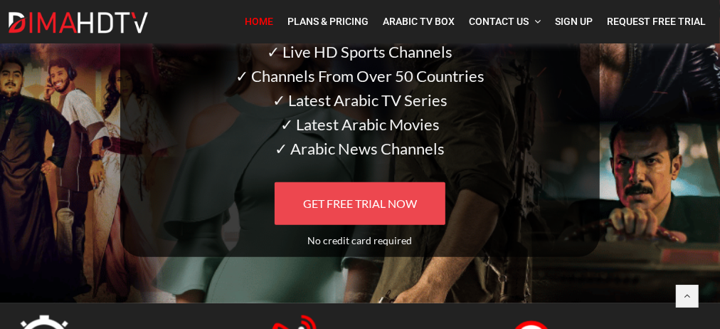
scroll to position [213, 0]
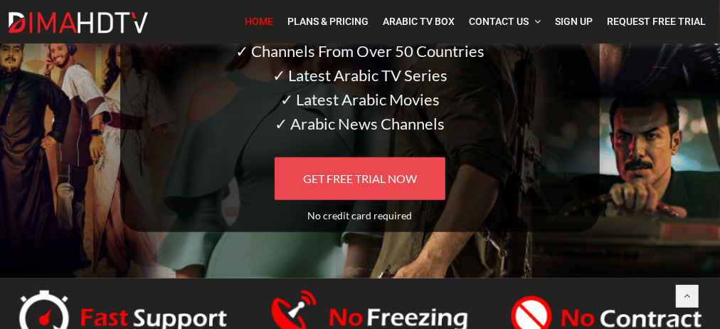
click at [363, 184] on link "GET FREE TRIAL NOW" at bounding box center [360, 178] width 171 height 43
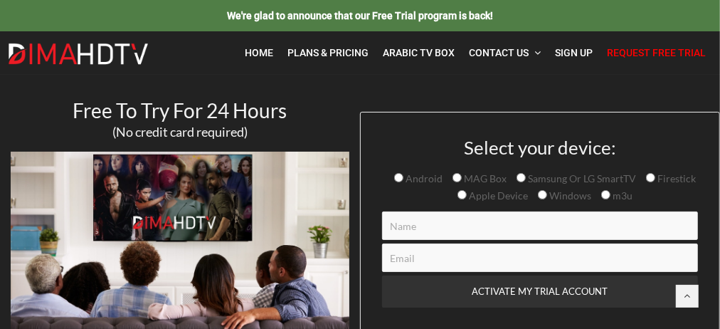
scroll to position [71, 0]
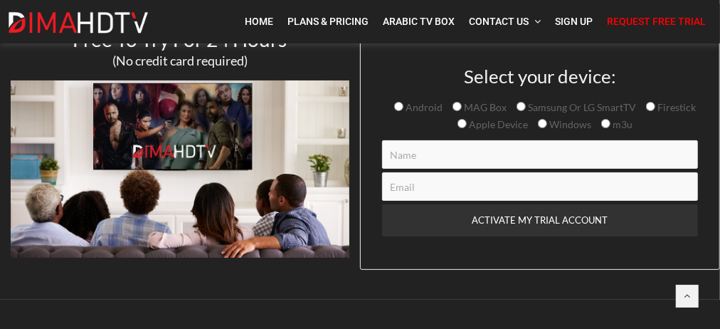
click at [519, 107] on input "Samsung Or LG SmartTV" at bounding box center [520, 106] width 9 height 9
radio input "true"
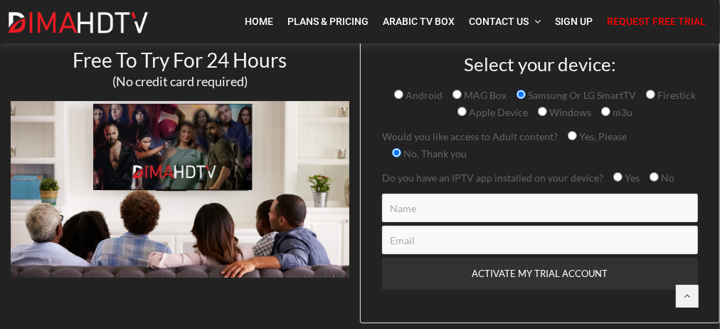
click at [412, 211] on input "Contact form" at bounding box center [540, 207] width 316 height 28
type input "K A Hussain"
click at [390, 242] on input "Contact form" at bounding box center [540, 239] width 316 height 28
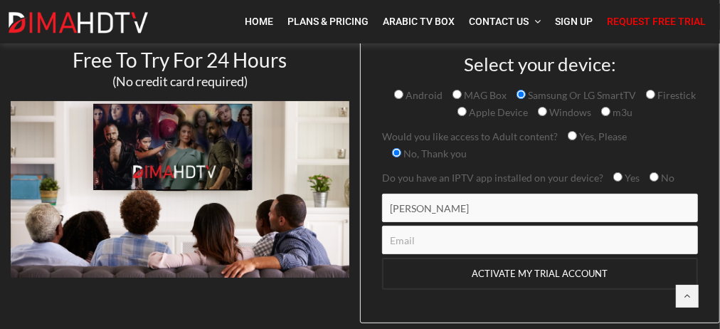
type input "azrskhussain@yahoo.co.uk"
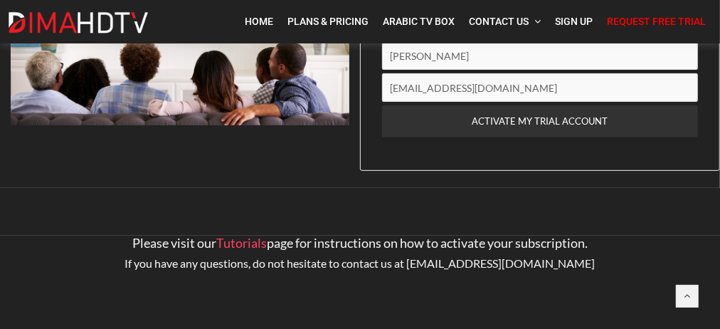
scroll to position [134, 0]
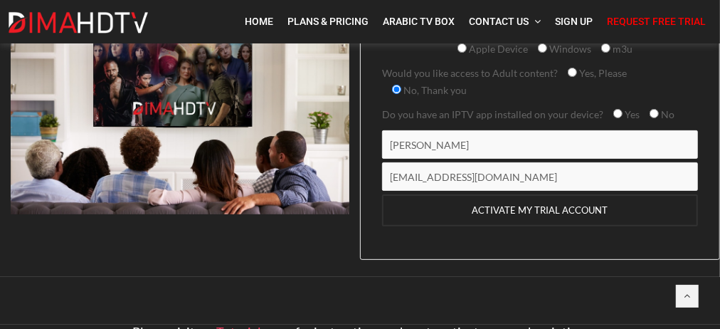
click at [521, 210] on input "ACTIVATE MY TRIAL ACCOUNT" at bounding box center [540, 210] width 316 height 32
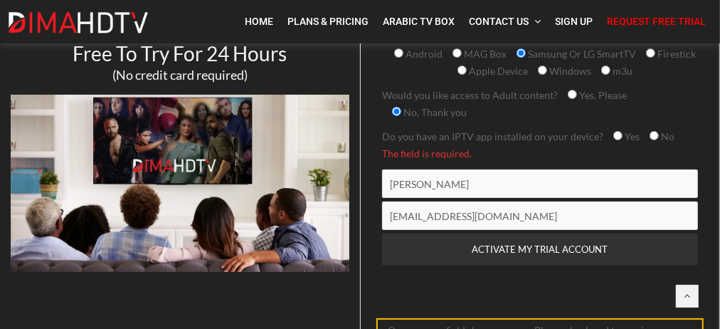
scroll to position [99, 0]
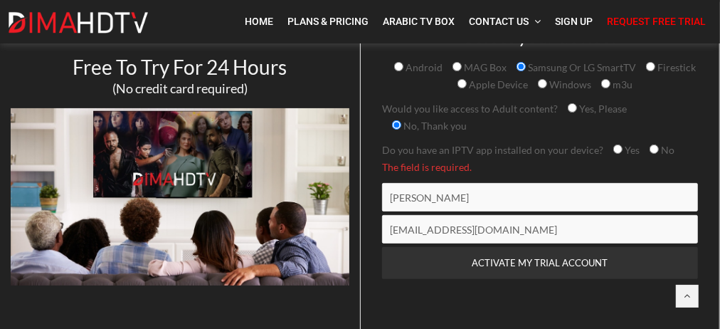
click at [652, 148] on input "No" at bounding box center [653, 148] width 9 height 9
radio input "true"
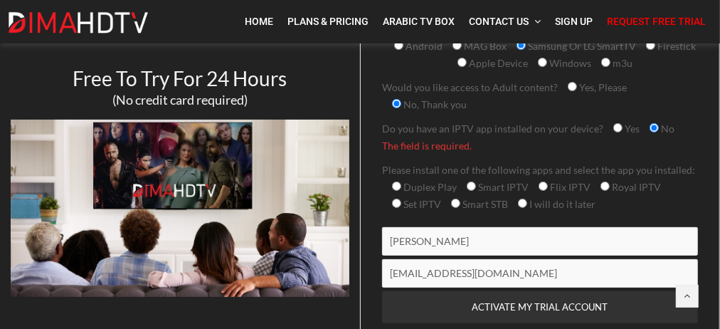
scroll to position [128, 0]
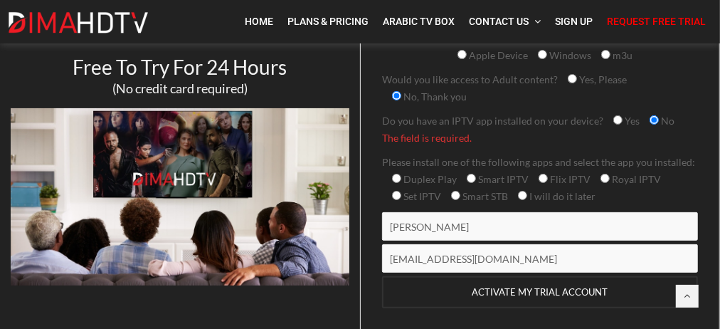
click at [494, 292] on input "ACTIVATE MY TRIAL ACCOUNT" at bounding box center [540, 292] width 316 height 32
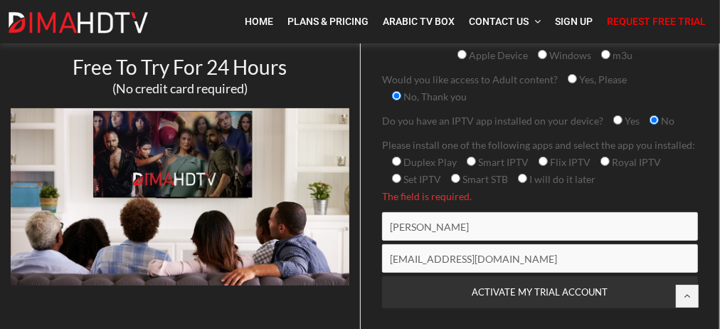
click at [468, 161] on input "Smart IPTV" at bounding box center [471, 160] width 9 height 9
radio input "true"
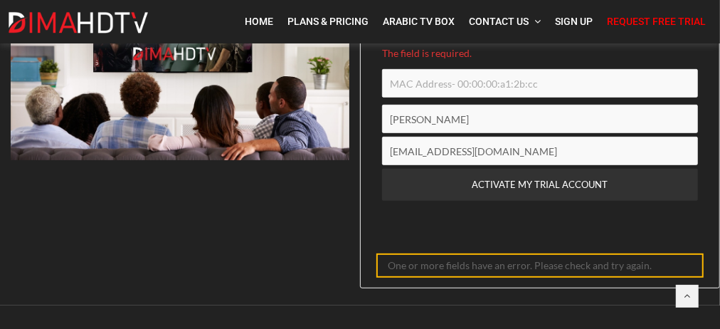
scroll to position [288, 0]
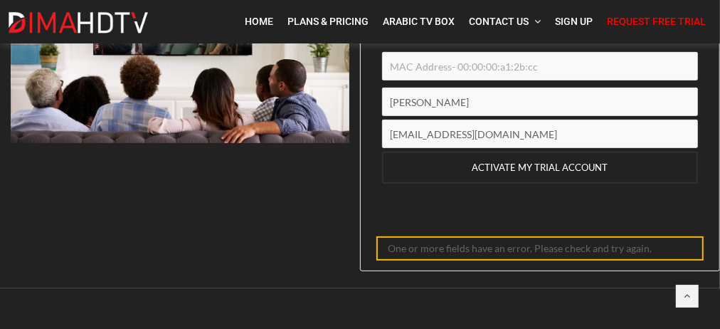
click at [561, 166] on input "ACTIVATE MY TRIAL ACCOUNT" at bounding box center [540, 168] width 316 height 32
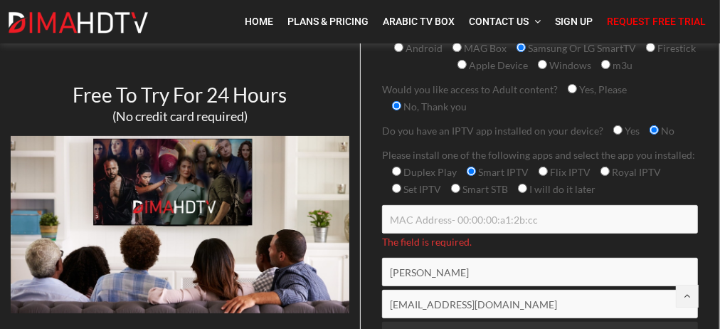
scroll to position [146, 0]
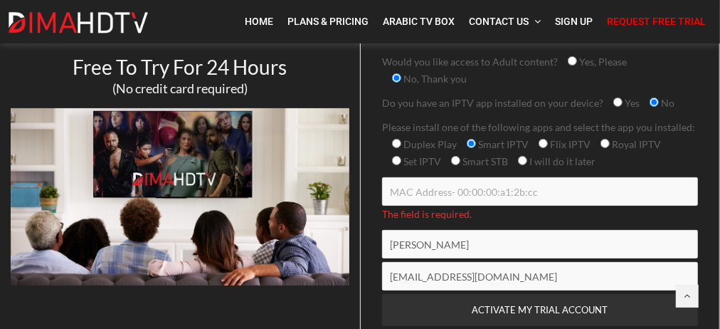
click at [408, 190] on input "Contact form" at bounding box center [540, 191] width 316 height 28
click at [521, 160] on input "I will do it later" at bounding box center [522, 160] width 9 height 9
radio input "true"
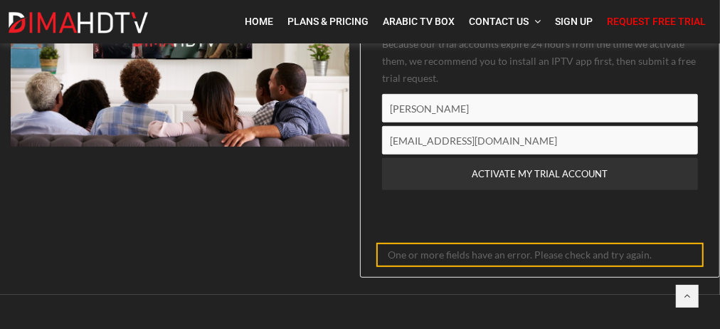
scroll to position [291, 0]
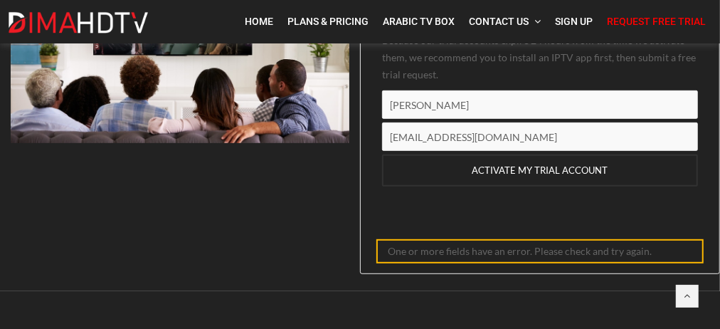
click at [493, 169] on input "ACTIVATE MY TRIAL ACCOUNT" at bounding box center [540, 170] width 316 height 32
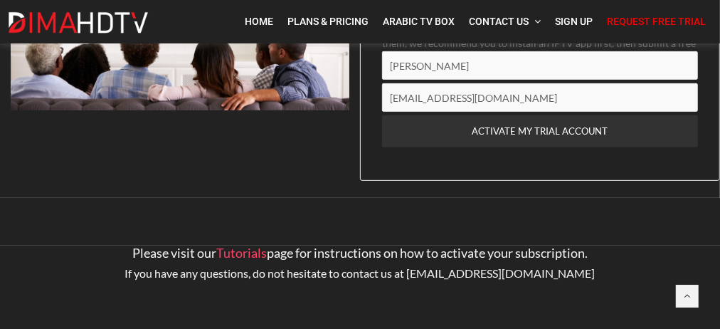
scroll to position [186, 0]
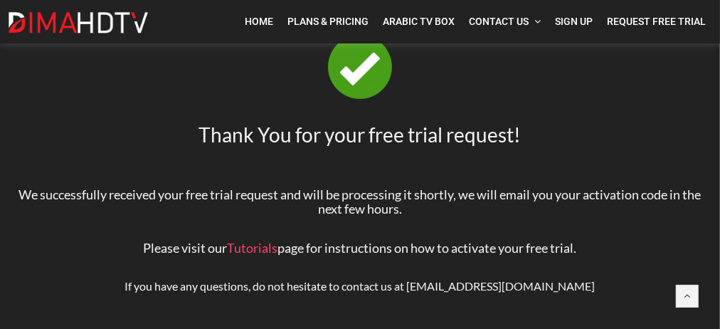
scroll to position [285, 0]
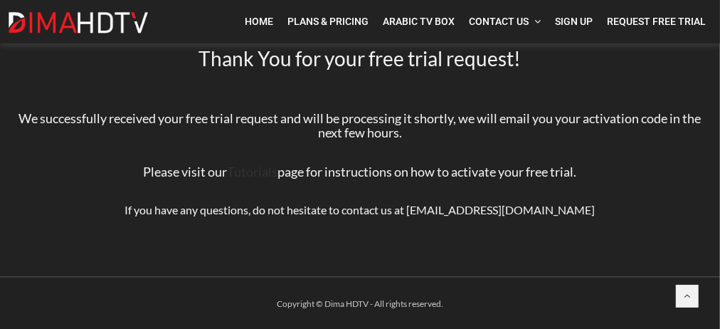
click at [256, 174] on link "Tutorials" at bounding box center [253, 172] width 51 height 16
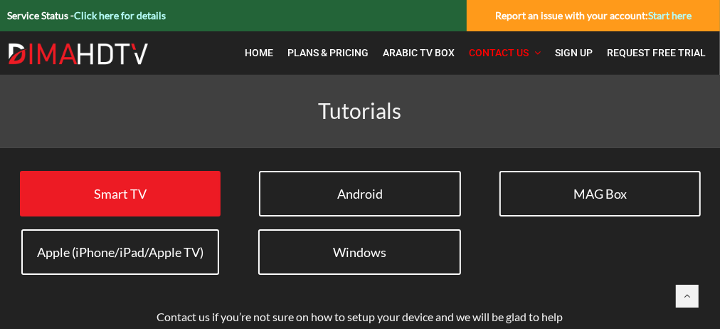
click at [165, 194] on link "Smart TV" at bounding box center [120, 194] width 201 height 46
